Goal: Task Accomplishment & Management: Manage account settings

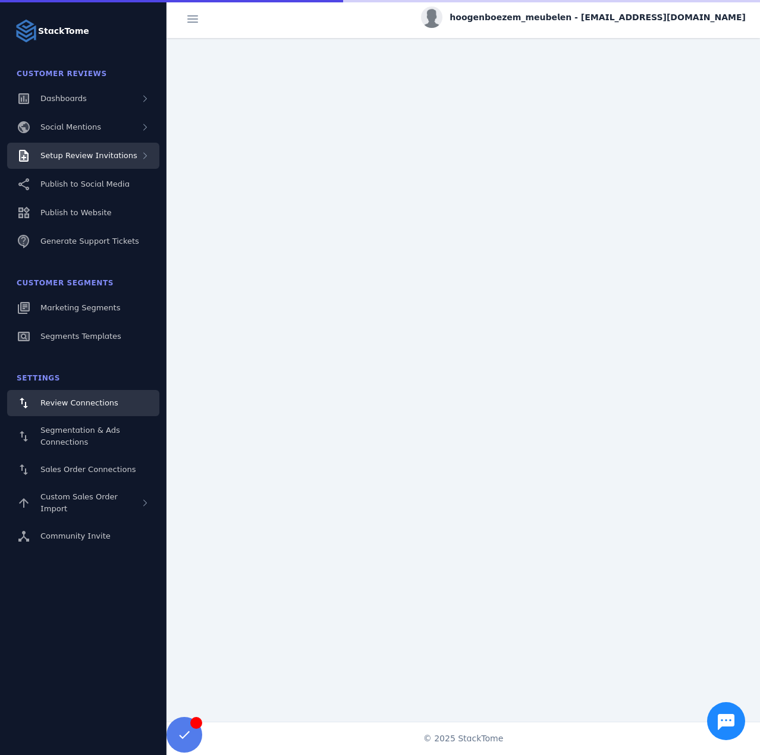
click at [109, 153] on span "Setup Review Invitations" at bounding box center [88, 155] width 97 height 9
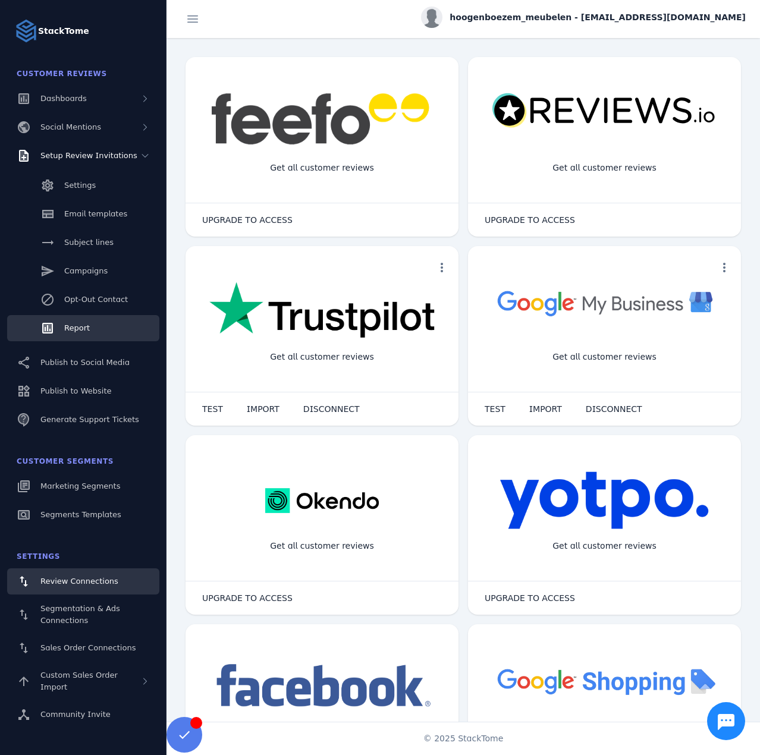
click at [69, 326] on span "Report" at bounding box center [77, 328] width 26 height 9
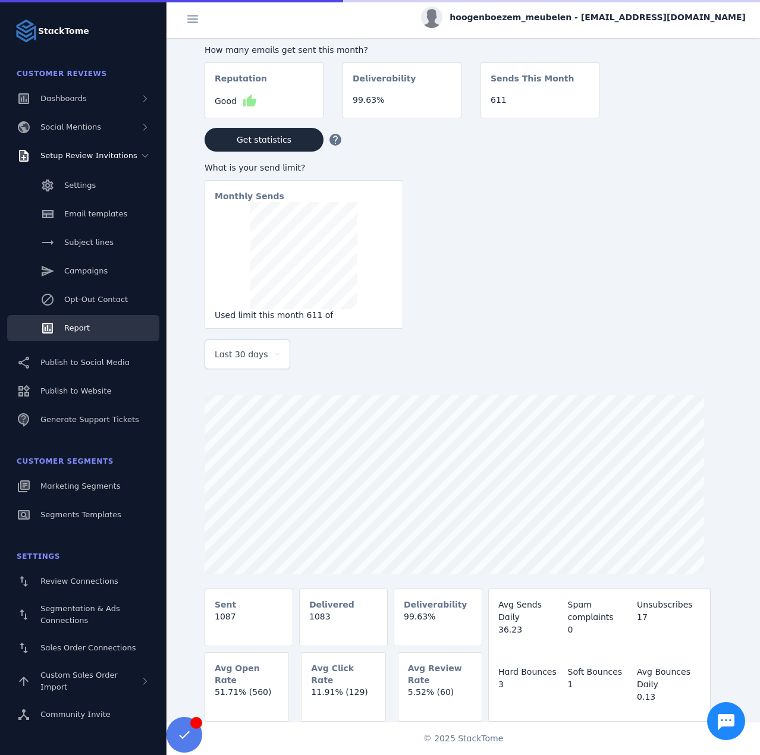
click at [248, 362] on span "Last 30 days" at bounding box center [242, 354] width 54 height 14
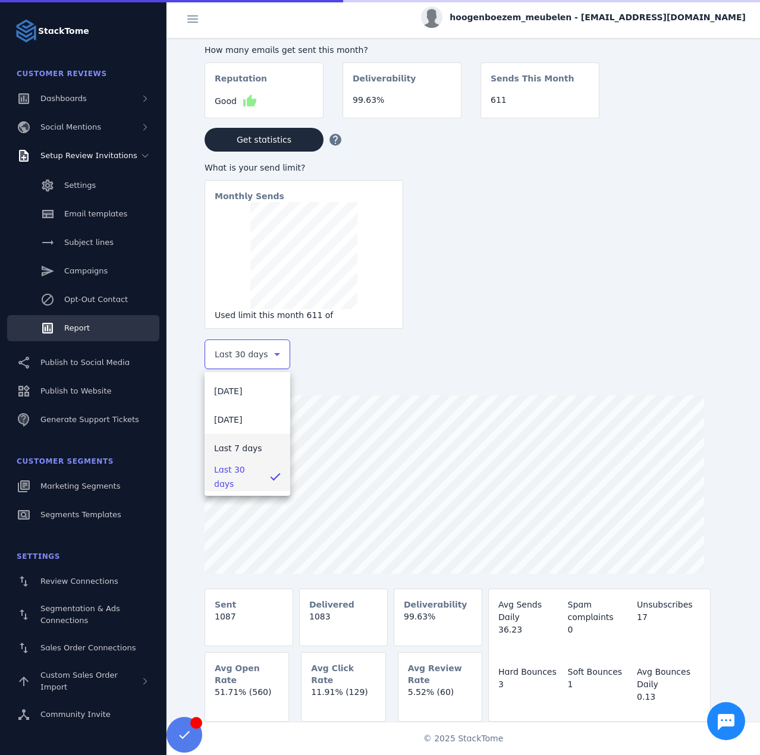
click at [225, 448] on span "Last 7 days" at bounding box center [238, 448] width 48 height 14
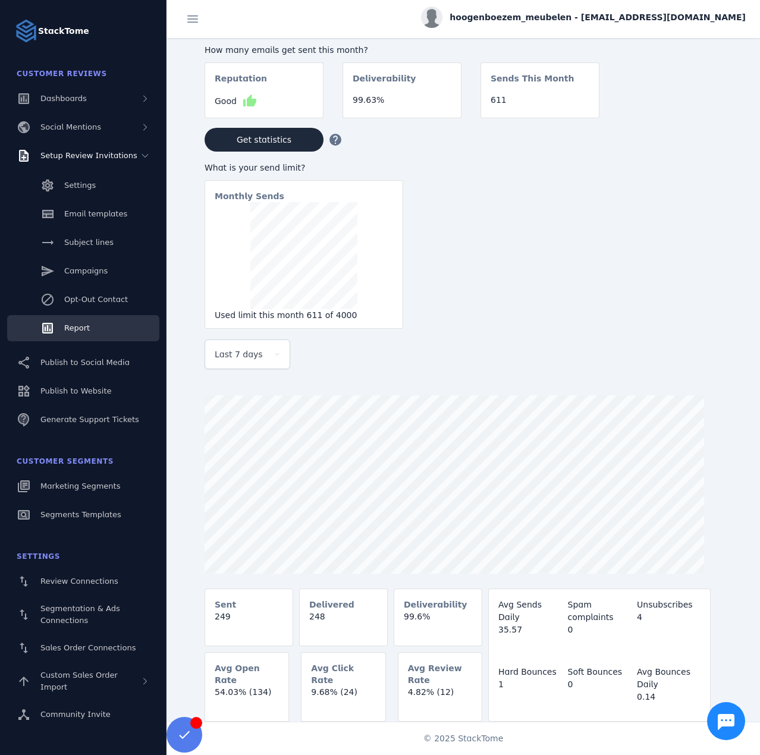
click at [642, 14] on span "hoogenboezem_meubelen - cs_hoogenboezem@stacktome.com" at bounding box center [598, 17] width 296 height 12
click at [686, 117] on button "Sign out" at bounding box center [703, 115] width 86 height 29
